Goal: Find specific page/section

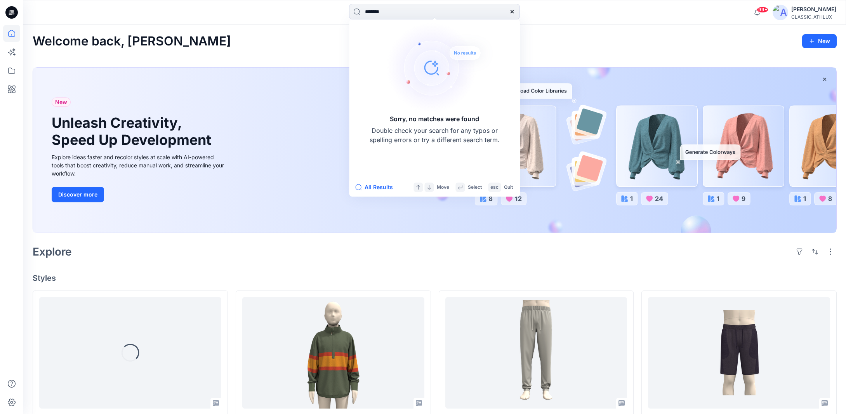
scroll to position [1087, 0]
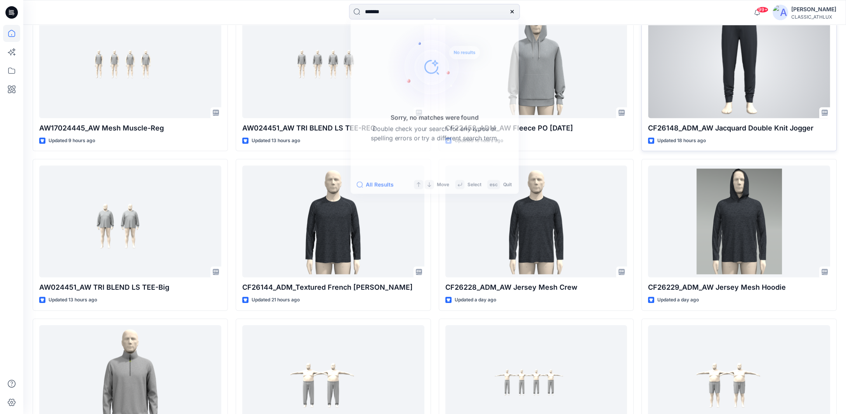
click at [707, 95] on div at bounding box center [739, 62] width 182 height 112
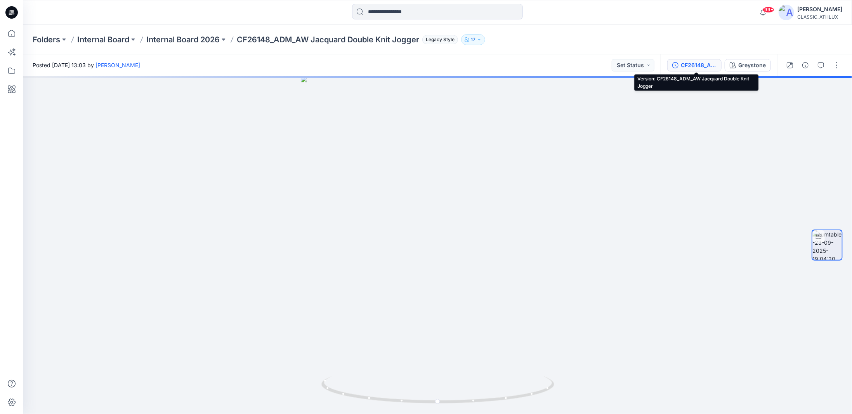
click at [702, 67] on div "CF26148_ADM_AW Jacquard Double Knit Jogger" at bounding box center [699, 65] width 36 height 9
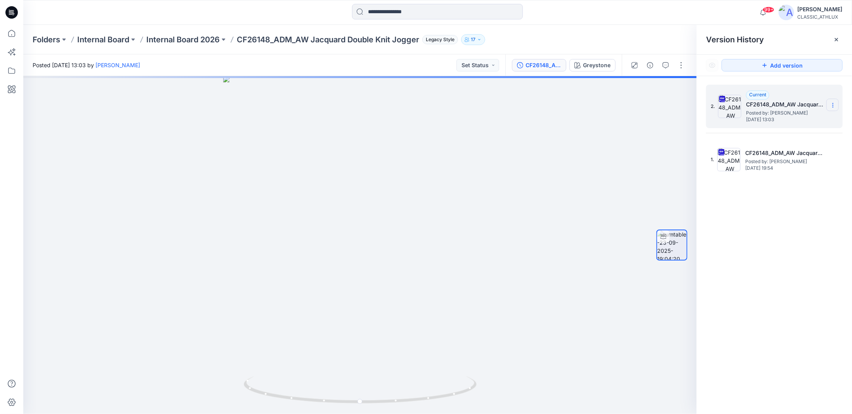
click at [833, 106] on icon at bounding box center [833, 105] width 6 height 6
click at [794, 118] on span "Download Source BW File" at bounding box center [794, 120] width 65 height 9
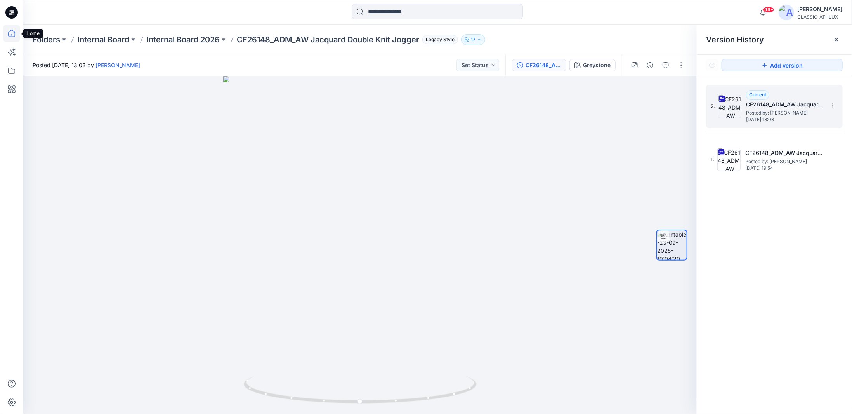
click at [12, 33] on icon at bounding box center [11, 33] width 17 height 17
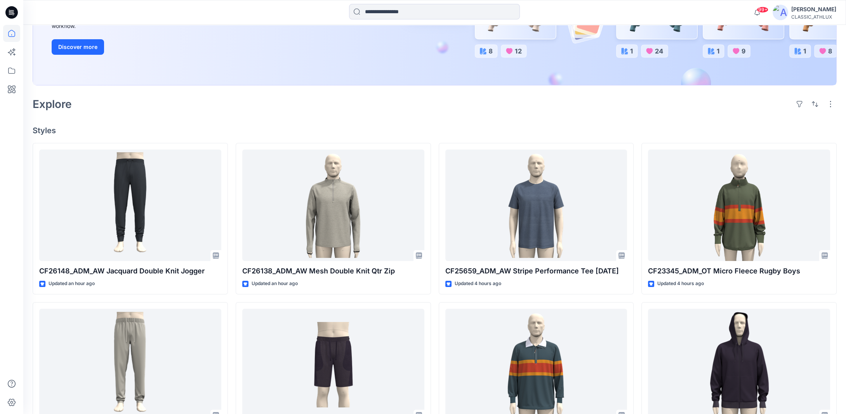
scroll to position [155, 0]
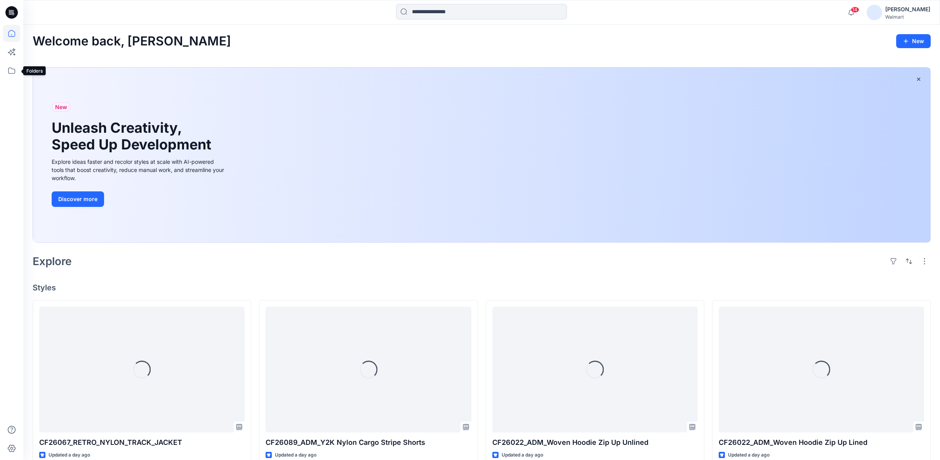
click at [11, 72] on icon at bounding box center [11, 70] width 17 height 17
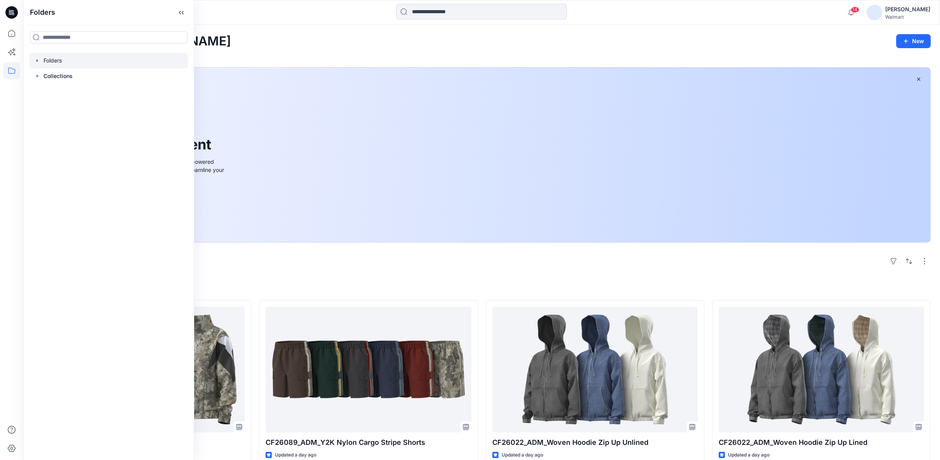
click at [37, 61] on icon "button" at bounding box center [38, 60] width 2 height 3
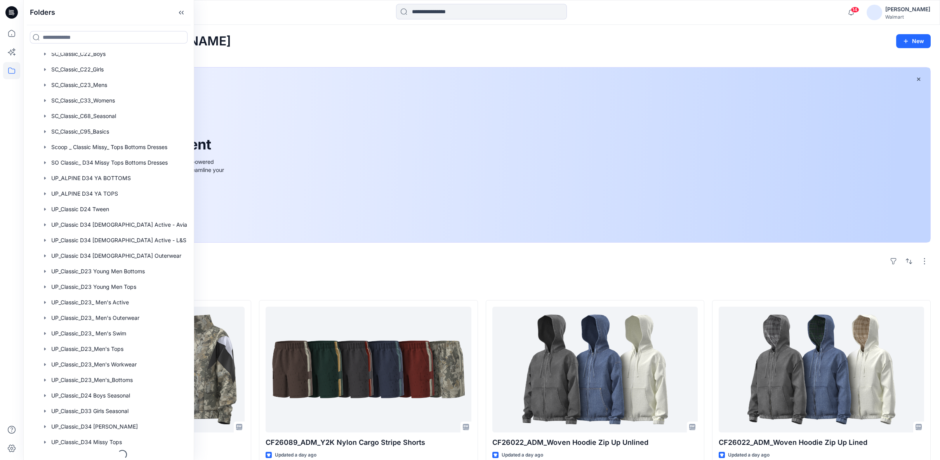
scroll to position [431, 0]
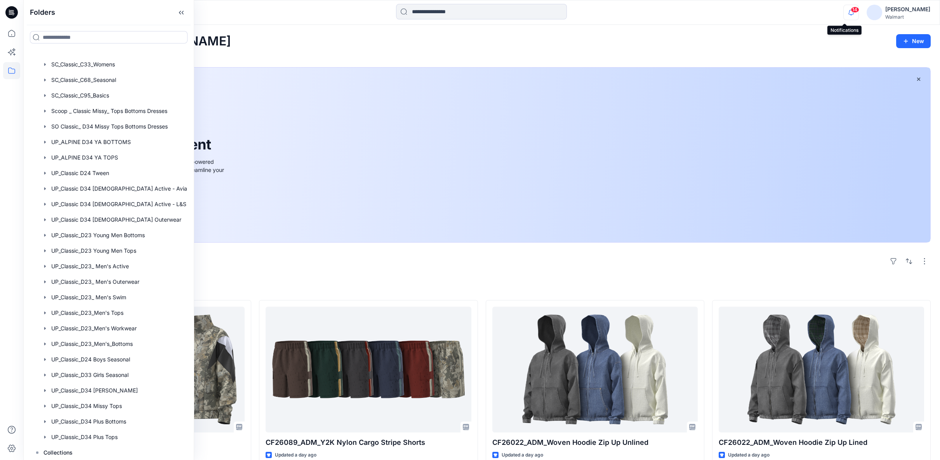
click at [844, 14] on icon "button" at bounding box center [851, 13] width 15 height 16
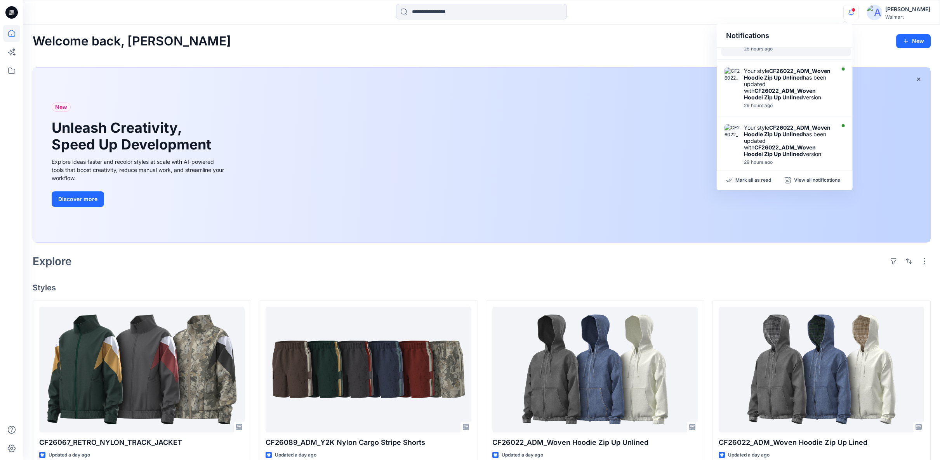
scroll to position [172, 0]
click at [11, 71] on icon at bounding box center [11, 70] width 17 height 17
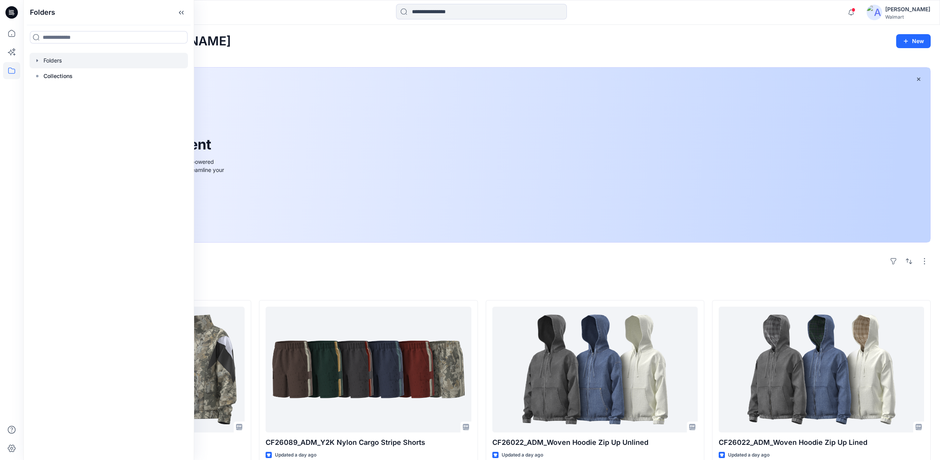
click at [37, 61] on icon "button" at bounding box center [38, 60] width 2 height 3
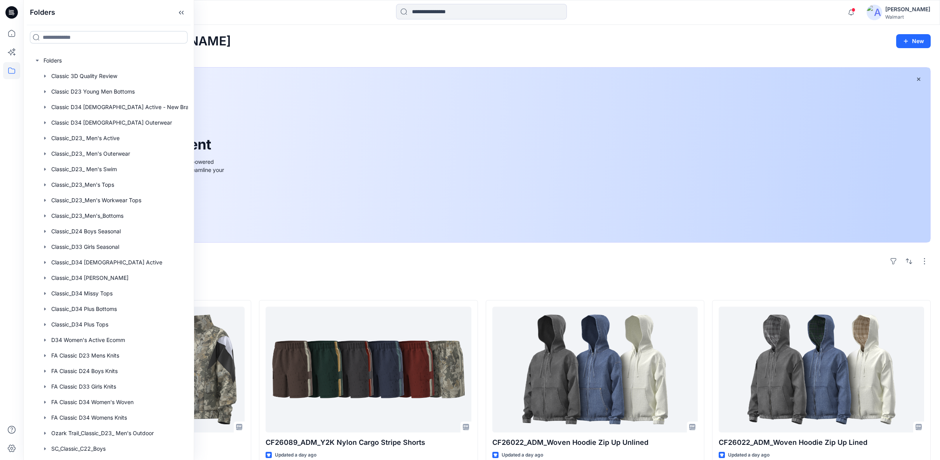
click at [56, 39] on input at bounding box center [109, 37] width 158 height 12
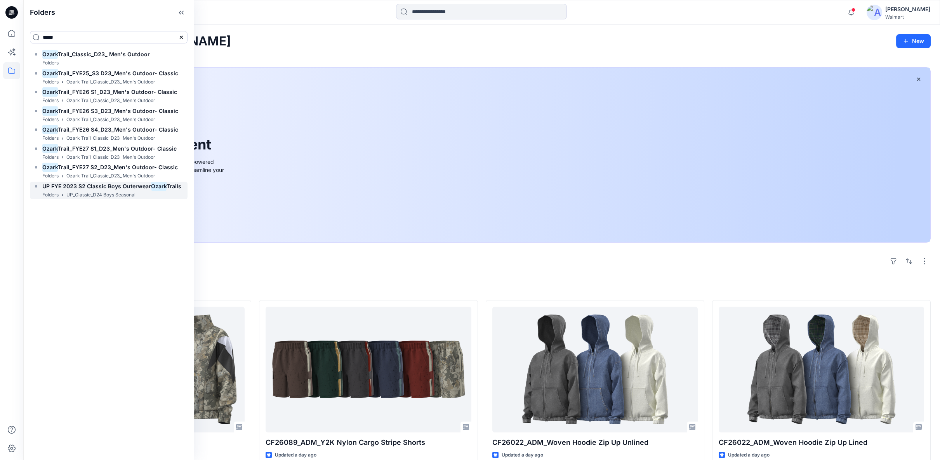
type input "*****"
click at [78, 190] on h6 "UP FYE 2023 S2 Classic Boys Outerwear Ozark Trails" at bounding box center [111, 186] width 139 height 9
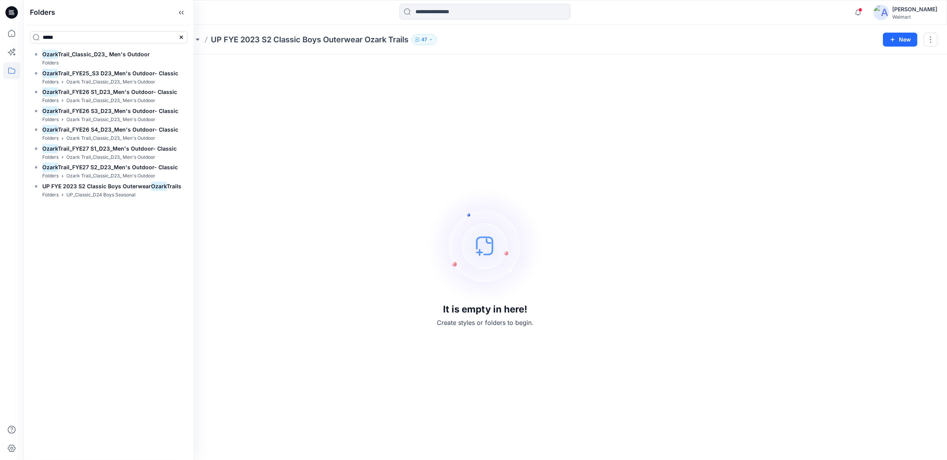
click at [351, 266] on div "It is empty in here! Create styles or folders to begin." at bounding box center [485, 257] width 905 height 387
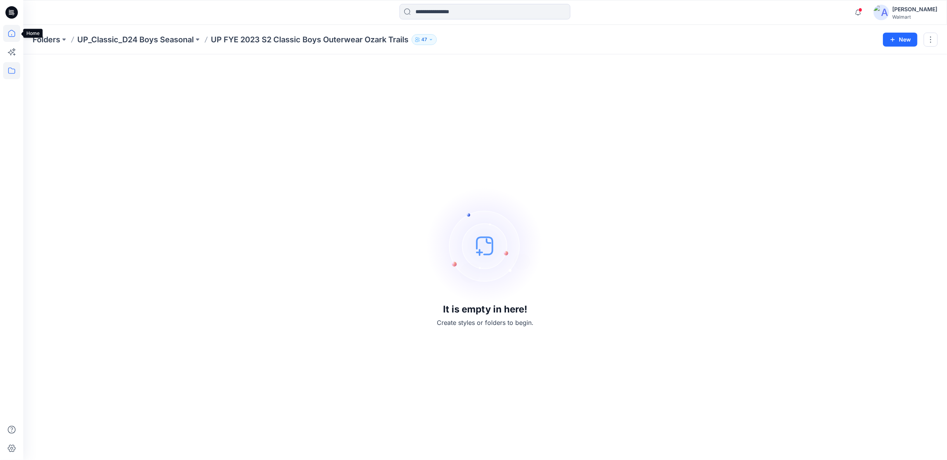
click at [13, 36] on icon at bounding box center [11, 33] width 17 height 17
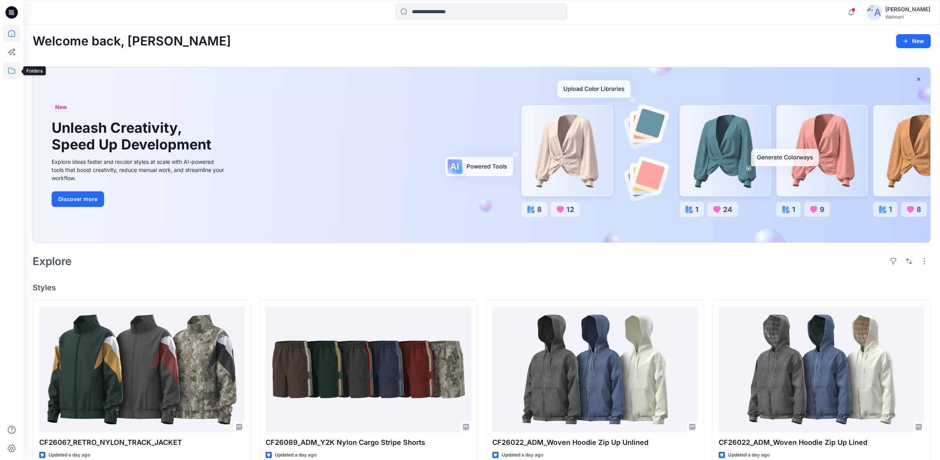
click at [14, 71] on icon at bounding box center [11, 70] width 17 height 17
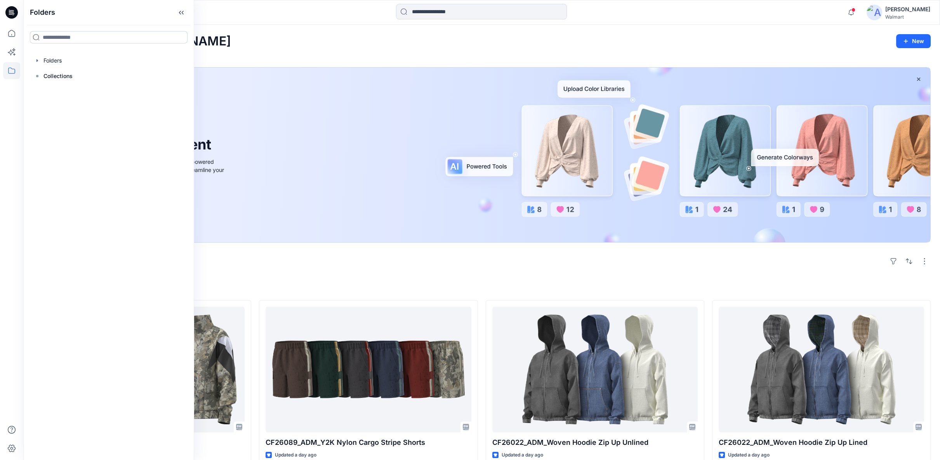
click at [47, 35] on input at bounding box center [109, 37] width 158 height 12
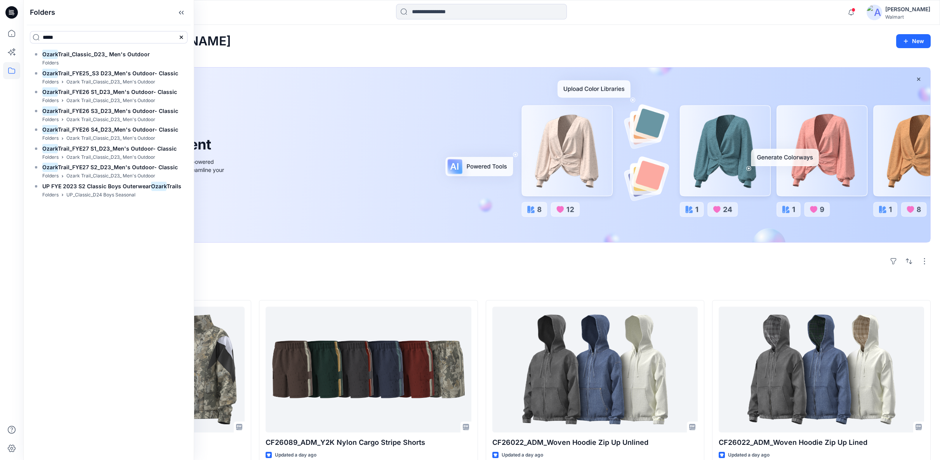
drag, startPoint x: 70, startPoint y: 39, endPoint x: 27, endPoint y: 38, distance: 42.3
click at [27, 38] on div "*****" at bounding box center [109, 37] width 170 height 25
type input "*****"
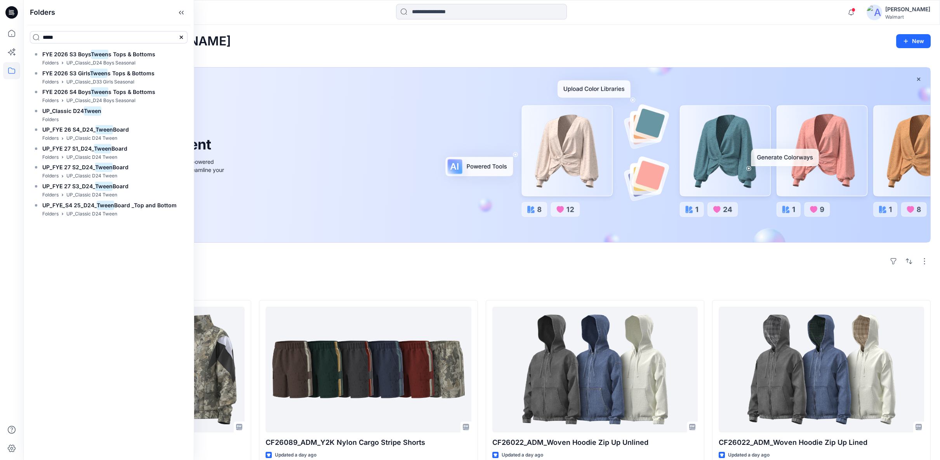
click at [127, 261] on div "Folders ***** FYE 2026 S3 Boys Tween s Tops & Bottoms Folders UP_Classic_D24 Bo…" at bounding box center [108, 230] width 171 height 460
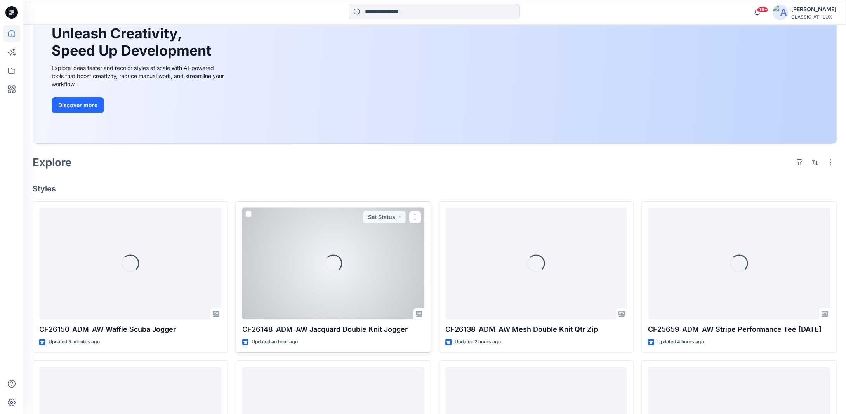
scroll to position [117, 0]
